Goal: Check status: Check status

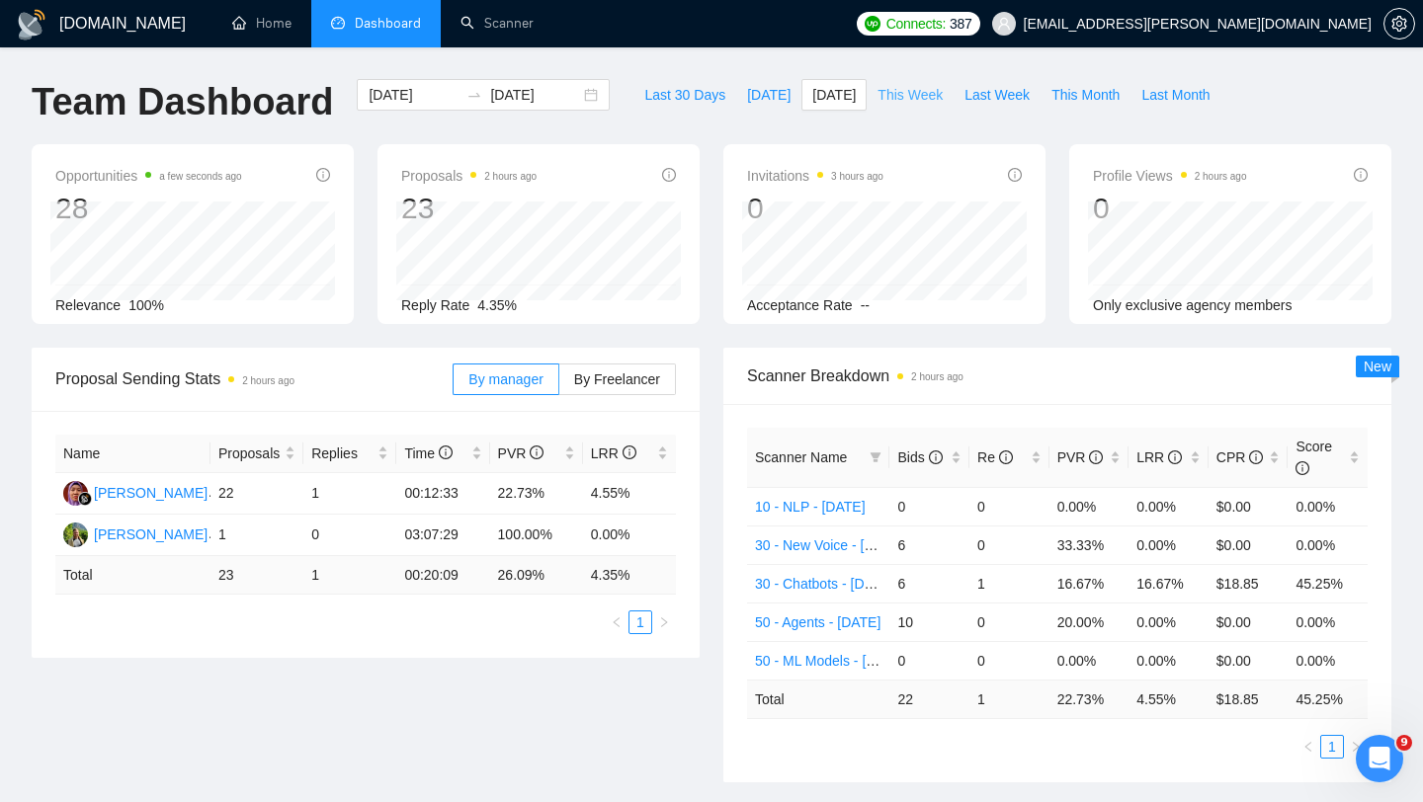
click at [901, 88] on span "This Week" at bounding box center [910, 95] width 65 height 22
type input "[DATE]"
click at [563, 585] on td "31.67 %" at bounding box center [536, 575] width 93 height 39
click at [824, 96] on span "[DATE]" at bounding box center [833, 95] width 43 height 22
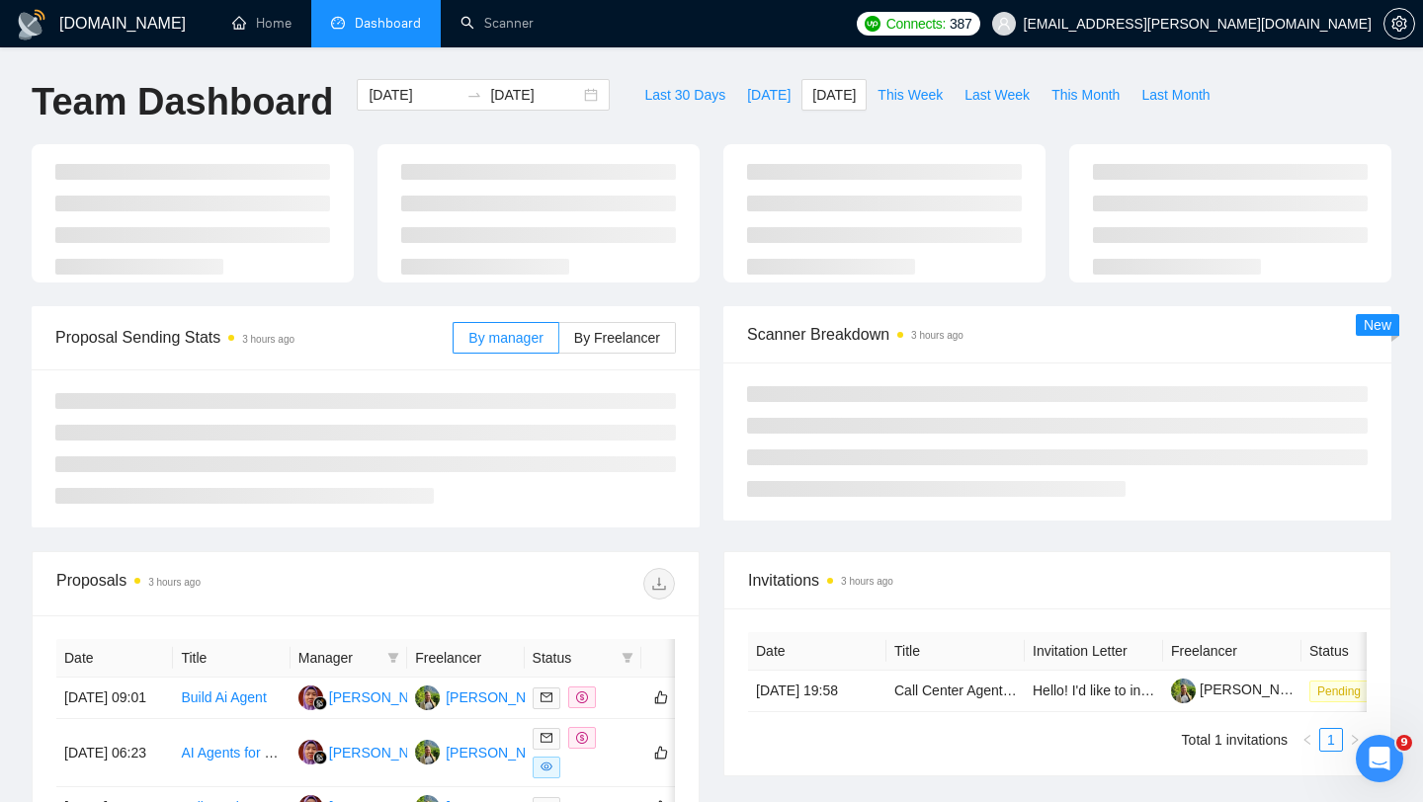
type input "[DATE]"
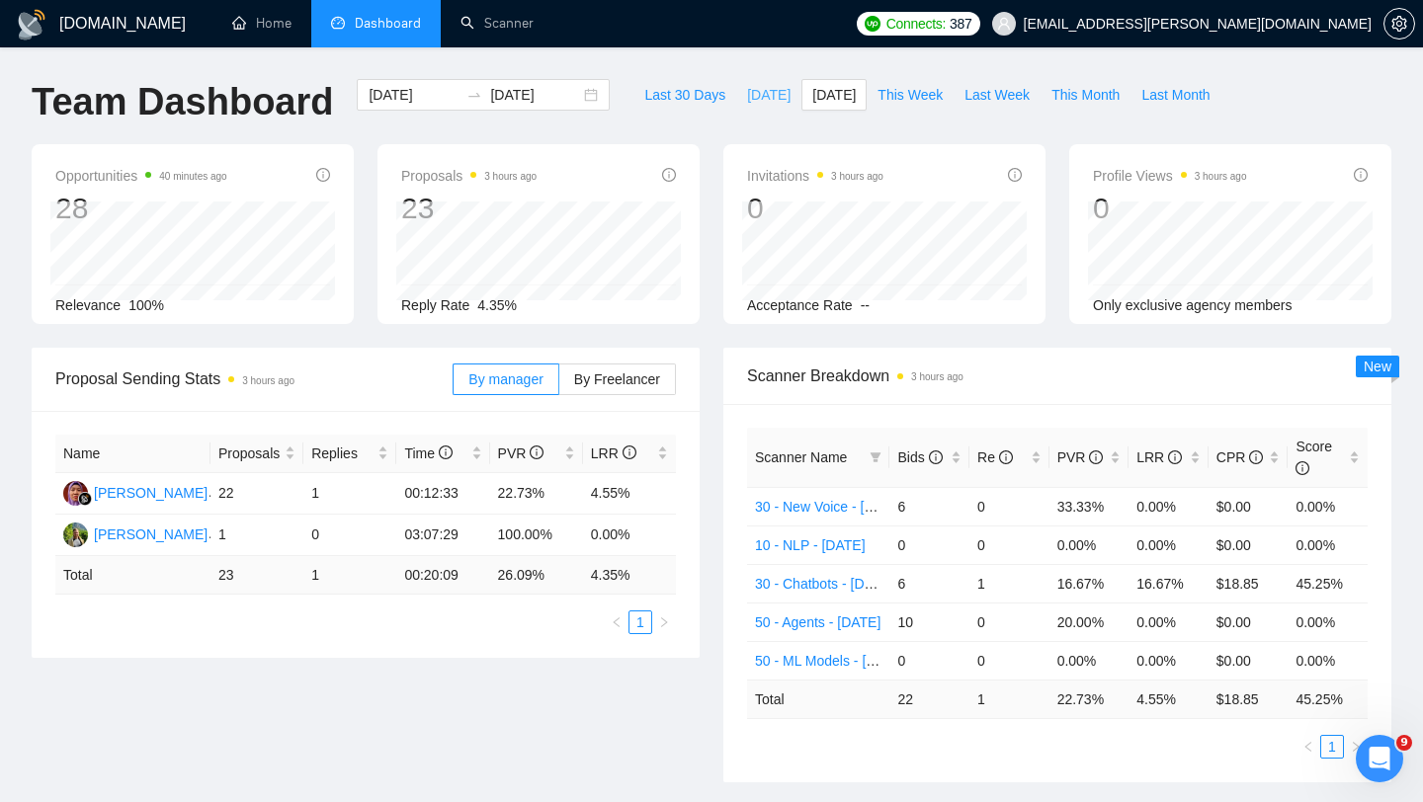
click at [747, 93] on span "[DATE]" at bounding box center [768, 95] width 43 height 22
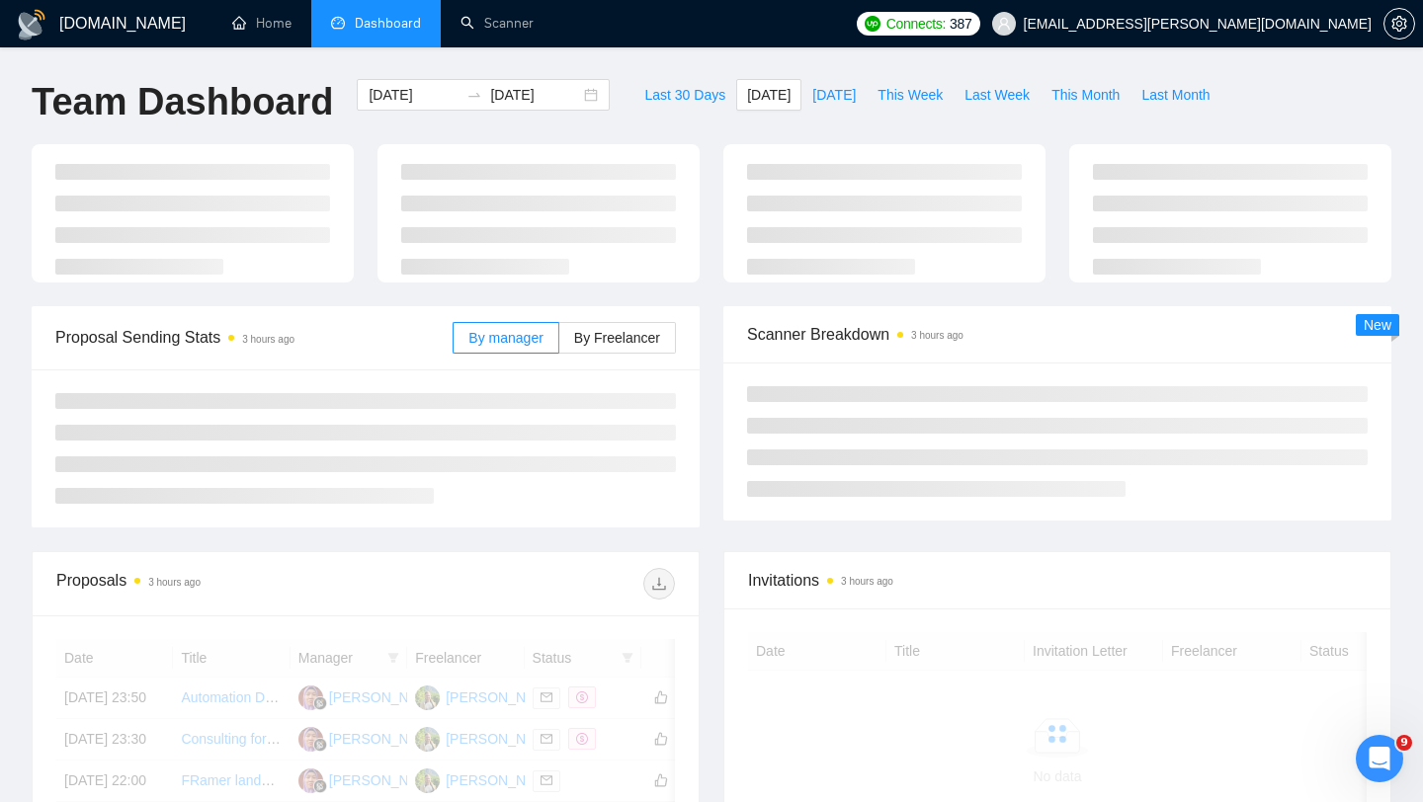
type input "[DATE]"
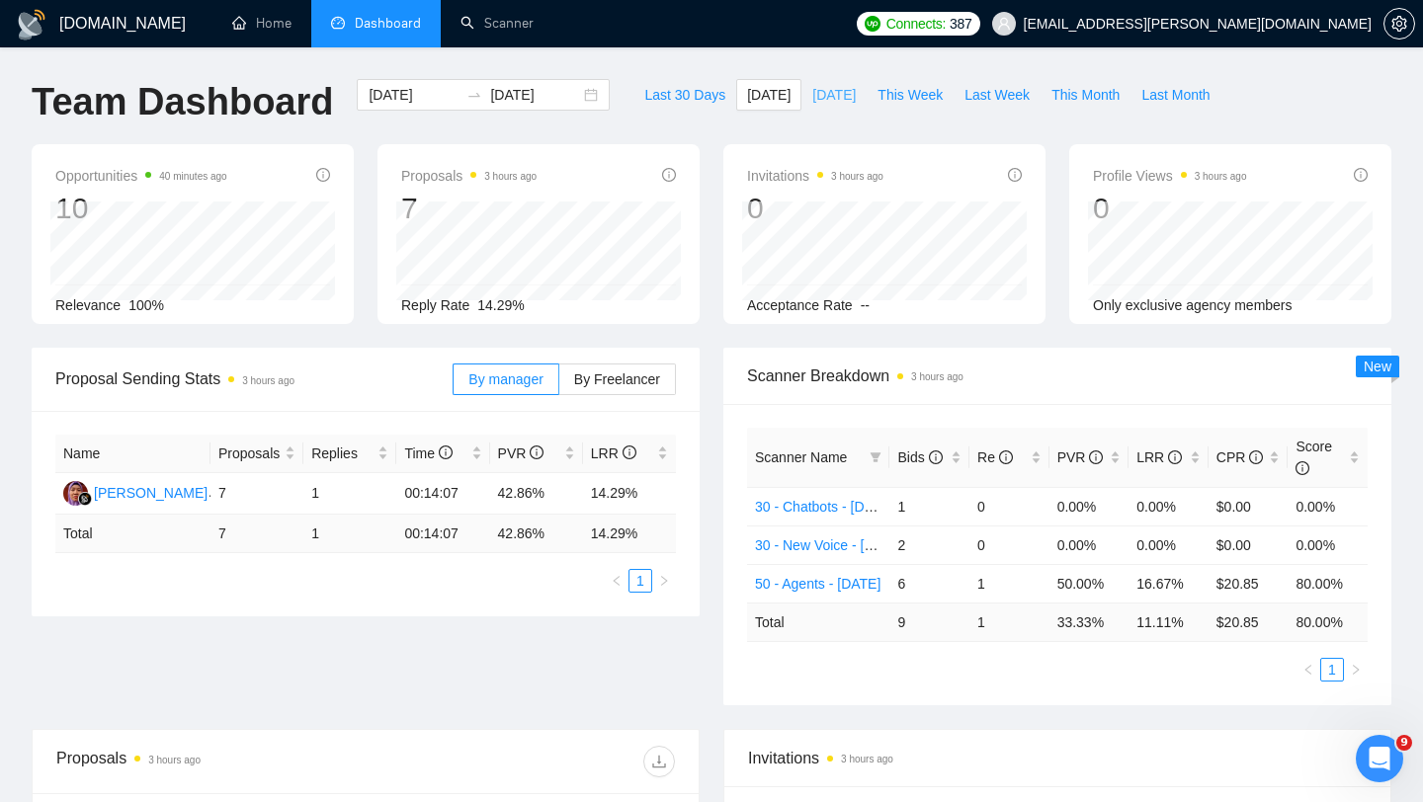
click at [824, 99] on span "[DATE]" at bounding box center [833, 95] width 43 height 22
type input "[DATE]"
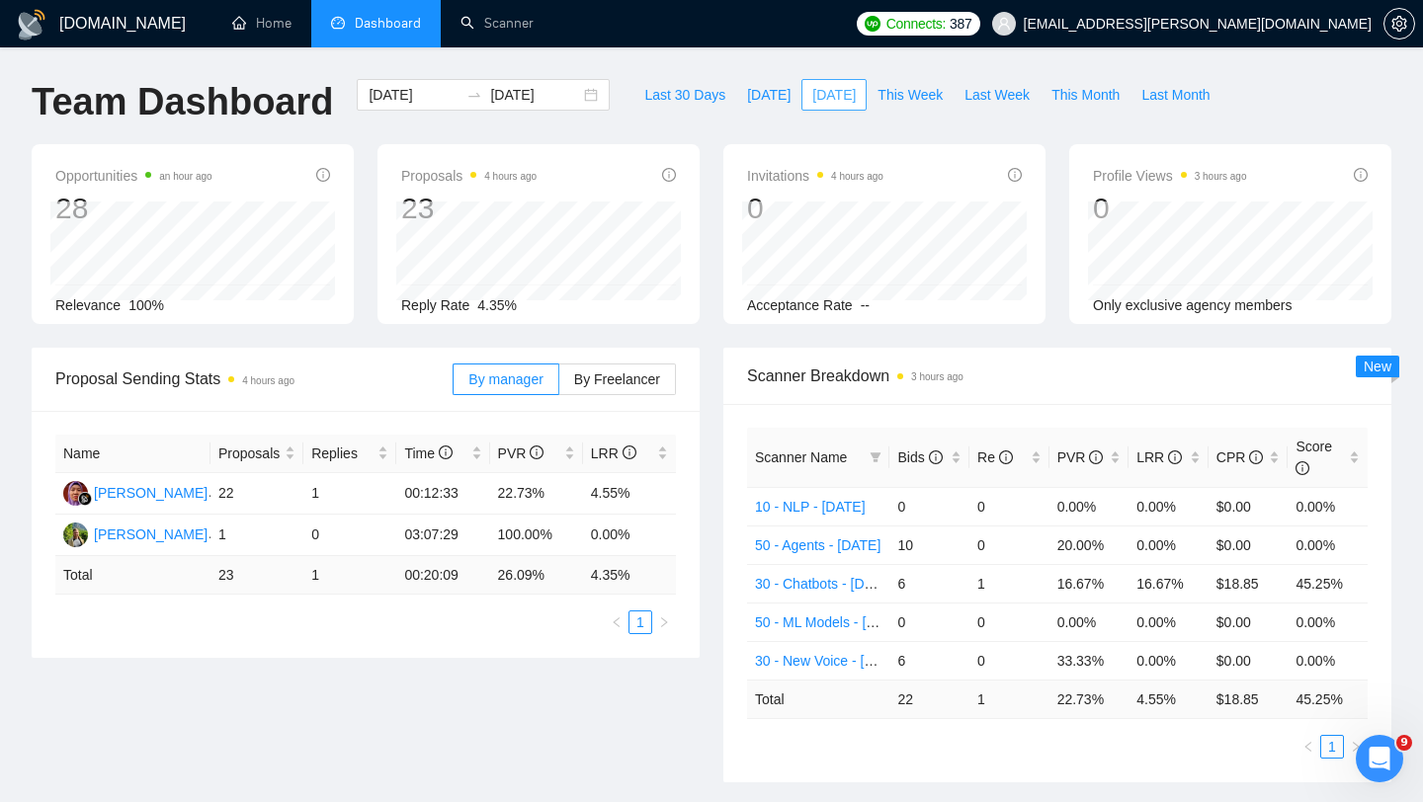
click at [815, 84] on span "[DATE]" at bounding box center [833, 95] width 43 height 22
click at [755, 100] on span "[DATE]" at bounding box center [768, 95] width 43 height 22
type input "[DATE]"
